Goal: Task Accomplishment & Management: Use online tool/utility

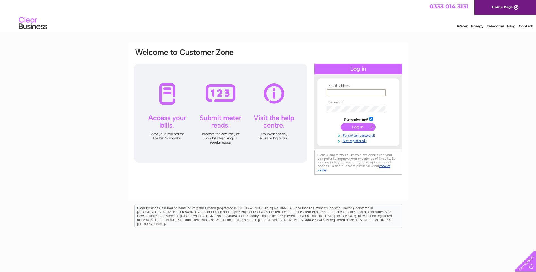
type input "[PERSON_NAME][EMAIL_ADDRESS][DOMAIN_NAME]"
click at [368, 127] on input "submit" at bounding box center [358, 127] width 35 height 8
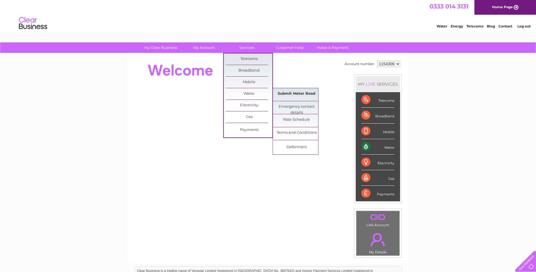
click at [301, 91] on link "Submit Meter Read" at bounding box center [296, 93] width 47 height 11
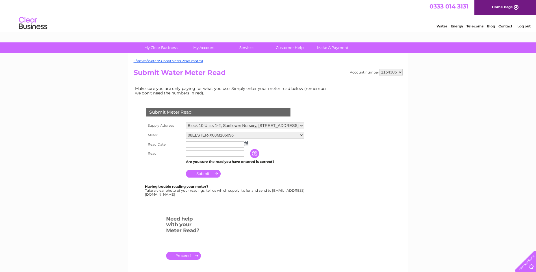
click at [247, 143] on img at bounding box center [246, 143] width 4 height 5
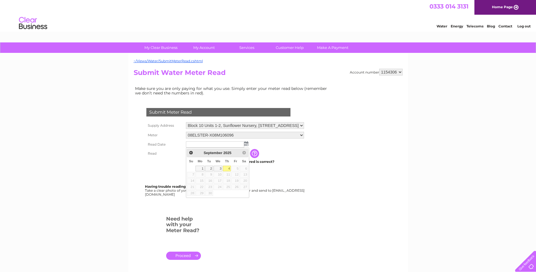
drag, startPoint x: 228, startPoint y: 168, endPoint x: 225, endPoint y: 163, distance: 5.3
click at [228, 168] on link "4" at bounding box center [227, 169] width 8 height 6
type input "2025/09/04"
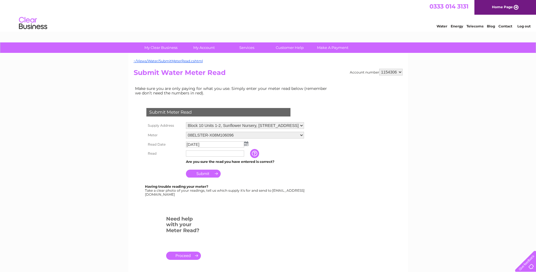
click at [211, 155] on input "text" at bounding box center [215, 153] width 58 height 6
type input "5571"
click at [214, 174] on input "Submit" at bounding box center [203, 174] width 35 height 8
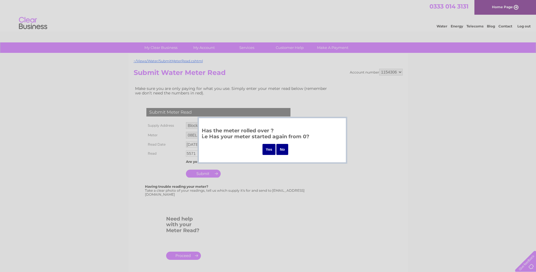
click at [314, 105] on div at bounding box center [268, 136] width 536 height 272
click at [447, 192] on div at bounding box center [268, 136] width 536 height 272
click at [282, 150] on input "No" at bounding box center [283, 149] width 12 height 11
